Goal: Task Accomplishment & Management: Manage account settings

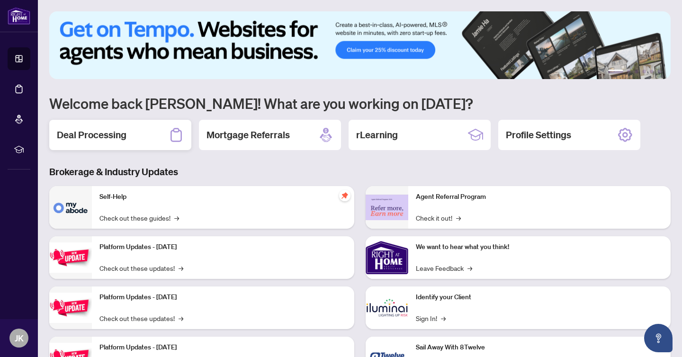
click at [115, 139] on h2 "Deal Processing" at bounding box center [92, 134] width 70 height 13
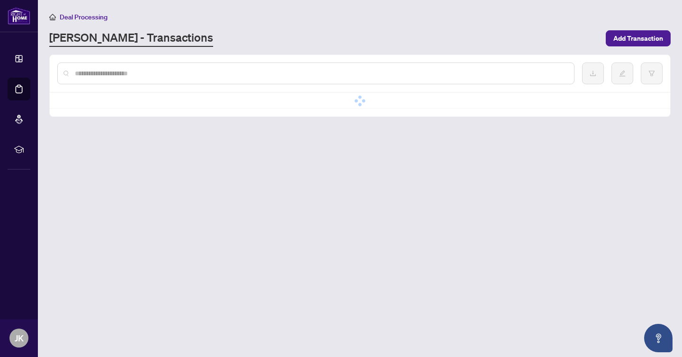
click at [115, 139] on main "Deal Processing [PERSON_NAME] - Transactions Add Transaction No data No data" at bounding box center [360, 178] width 644 height 357
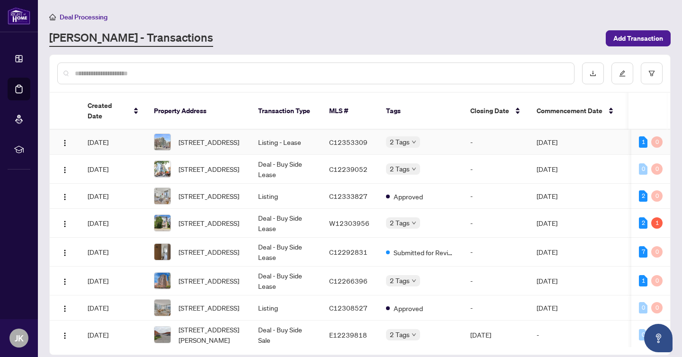
click at [408, 136] on span "2 Tags" at bounding box center [400, 141] width 20 height 11
drag, startPoint x: 434, startPoint y: 47, endPoint x: 429, endPoint y: 55, distance: 9.1
click at [434, 47] on main "Deal Processing [PERSON_NAME] - Transactions Add Transaction Created Date Prope…" at bounding box center [360, 178] width 644 height 357
click at [404, 161] on div "Approved" at bounding box center [432, 166] width 83 height 11
click at [192, 218] on span "[STREET_ADDRESS]" at bounding box center [208, 223] width 61 height 10
